Goal: Task Accomplishment & Management: Manage account settings

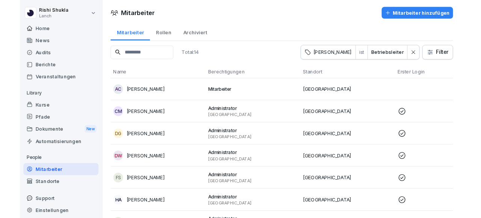
scroll to position [132, 0]
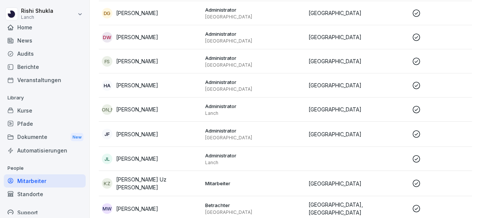
click at [37, 112] on div "Kurse" at bounding box center [45, 110] width 82 height 13
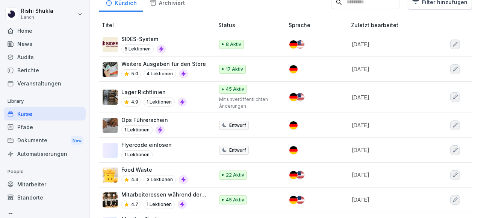
scroll to position [79, 0]
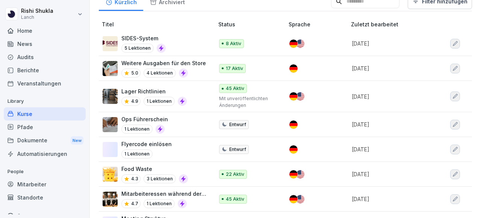
click at [176, 118] on div "Ops Führerschein 1 Lektionen" at bounding box center [155, 124] width 104 height 18
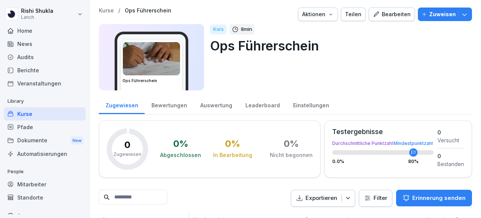
click at [387, 16] on div "Bearbeiten" at bounding box center [392, 14] width 38 height 8
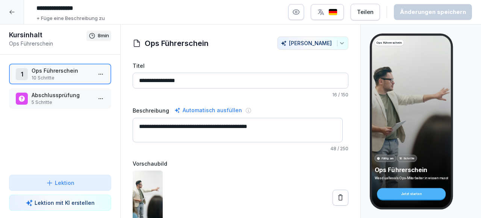
click at [32, 75] on p "10 Schritte" at bounding box center [62, 77] width 60 height 7
click at [37, 73] on p "Ops Führerschein" at bounding box center [62, 71] width 60 height 8
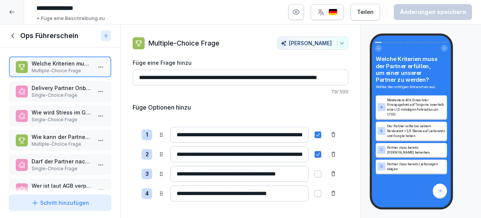
click at [55, 90] on p "Delivery Partner Onboardings: Was muss spätestens [DATE] dem Go-Live passieren?" at bounding box center [62, 88] width 60 height 8
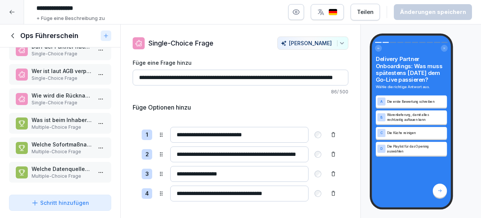
scroll to position [120, 0]
click at [13, 35] on icon at bounding box center [13, 36] width 8 height 8
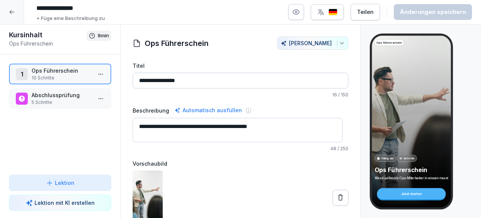
click at [53, 98] on p "Abschlussprüfung" at bounding box center [62, 95] width 60 height 8
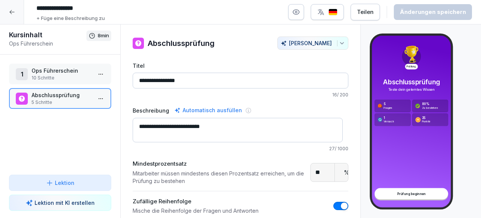
click at [56, 103] on p "5 Schritte" at bounding box center [62, 102] width 60 height 7
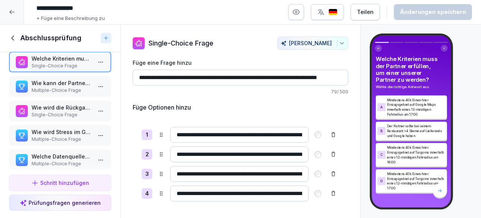
scroll to position [9, 0]
click at [56, 133] on p "Wie wird Stress im Go-Live erzeugt?" at bounding box center [62, 132] width 60 height 8
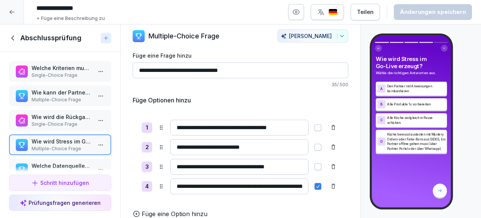
click at [53, 74] on p "Single-Choice Frage" at bounding box center [62, 75] width 60 height 7
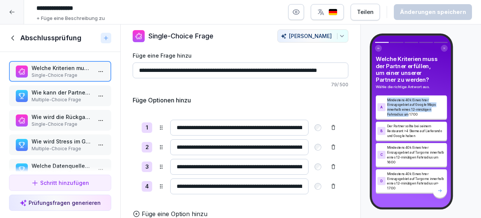
drag, startPoint x: 389, startPoint y: 101, endPoint x: 409, endPoint y: 112, distance: 23.2
click at [409, 112] on p "Mindestens 40k Einwohner Einzugsgebiet auf Google Maps innerhalb eines 12-minüt…" at bounding box center [416, 106] width 58 height 19
click at [413, 112] on p "Mindestens 40k Einwohner Einzugsgebiet auf Google Maps innerhalb eines 12-minüt…" at bounding box center [416, 106] width 58 height 19
drag, startPoint x: 417, startPoint y: 179, endPoint x: 424, endPoint y: 179, distance: 6.8
click at [424, 179] on p "Mindestens 40k Einwohner Einzugsgebiet auf Targomo innerhalb eines 12-minütigen…" at bounding box center [416, 180] width 58 height 19
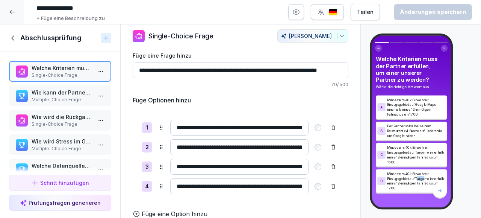
click at [424, 179] on p "Mindestens 40k Einwohner Einzugsgebiet auf Targomo innerhalb eines 12-minütigen…" at bounding box center [416, 180] width 58 height 19
drag, startPoint x: 398, startPoint y: 163, endPoint x: 388, endPoint y: 162, distance: 9.8
click at [388, 162] on p "Mindestens 40k Einwohner Einzugsgebiet auf Targomo innerhalb eines 12-minütigen…" at bounding box center [416, 154] width 58 height 19
click at [11, 36] on icon at bounding box center [13, 38] width 8 height 8
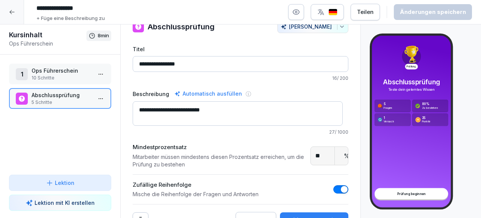
click at [55, 77] on p "10 Schritte" at bounding box center [62, 77] width 60 height 7
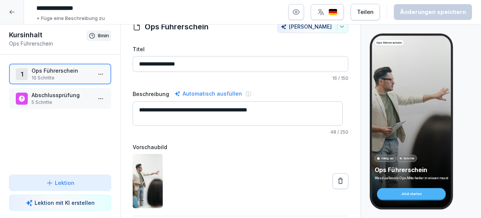
click at [417, 191] on div "Jetzt starten" at bounding box center [411, 193] width 69 height 11
click at [297, 12] on icon "button" at bounding box center [297, 12] width 2 height 2
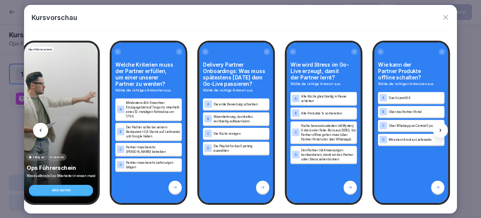
scroll to position [0, 16]
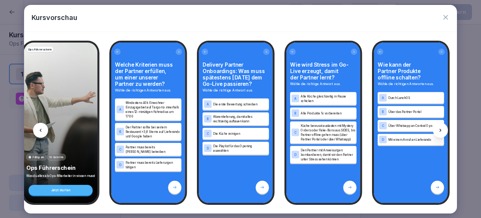
click at [137, 125] on p "Der Partner sollte bei seinem Restaurant >3,8 Sterne auf Lieferando und Google …" at bounding box center [153, 131] width 55 height 14
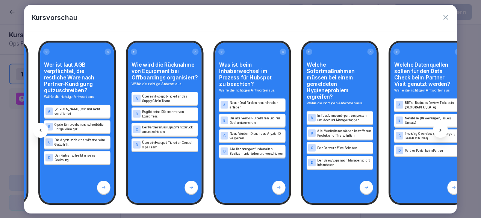
scroll to position [0, 601]
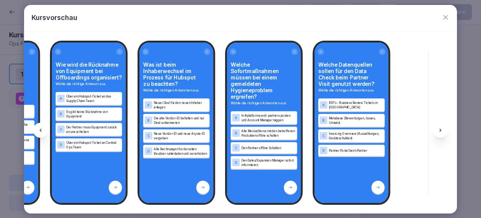
click at [444, 18] on icon "button" at bounding box center [446, 18] width 8 height 8
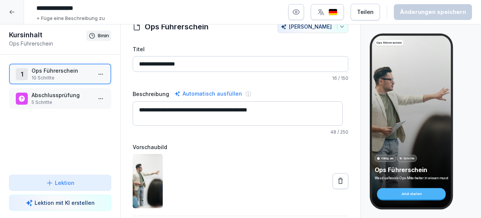
click at [45, 91] on p "Abschlussprüfung" at bounding box center [62, 95] width 60 height 8
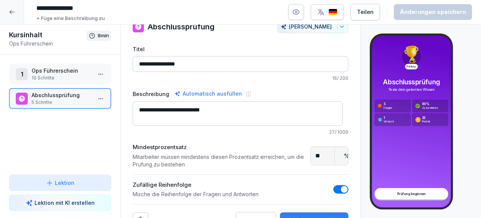
click at [45, 79] on p "10 Schritte" at bounding box center [62, 77] width 60 height 7
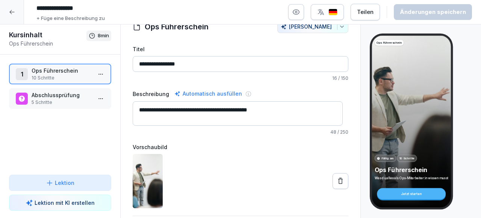
click at [373, 15] on div "Teilen" at bounding box center [365, 12] width 17 height 8
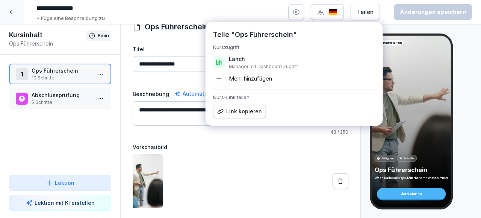
click at [254, 110] on div "Link kopieren" at bounding box center [239, 111] width 45 height 8
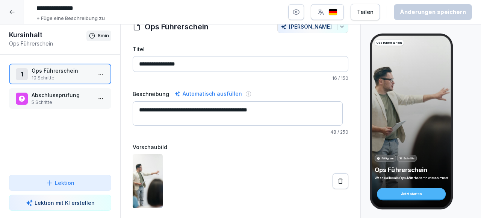
click at [225, 167] on div at bounding box center [241, 181] width 216 height 54
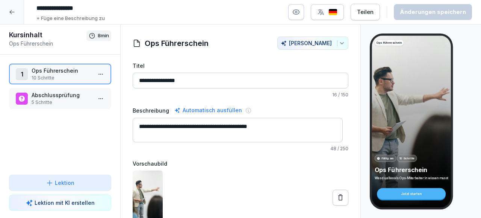
click at [251, 79] on input "**********" at bounding box center [241, 81] width 216 height 16
click at [241, 93] on p "16 / 150" at bounding box center [241, 94] width 216 height 7
